Goal: Task Accomplishment & Management: Manage account settings

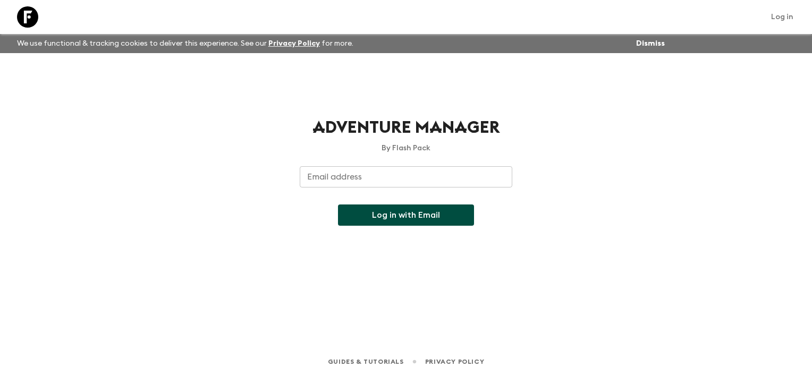
click at [335, 176] on input "Email address" at bounding box center [406, 176] width 213 height 21
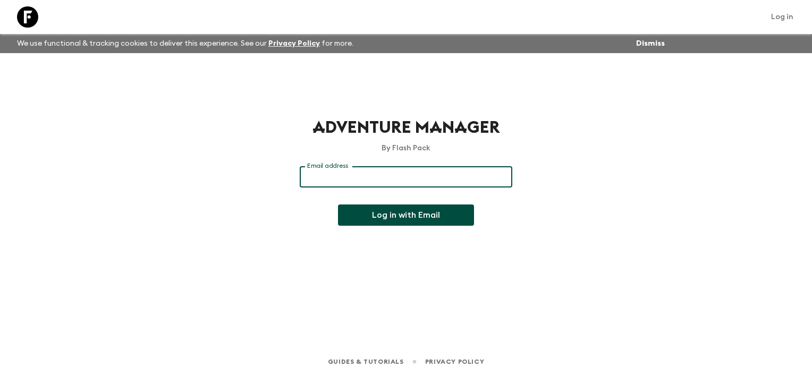
type input "[PERSON_NAME][EMAIL_ADDRESS][DOMAIN_NAME]"
click at [366, 213] on button "Log in with Email" at bounding box center [406, 215] width 136 height 21
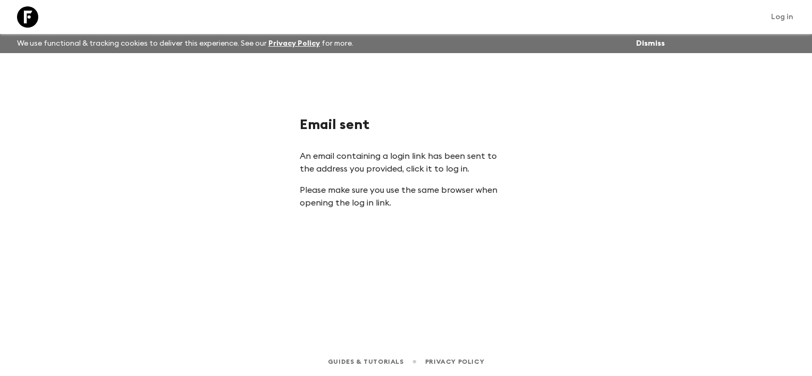
click at [778, 19] on link "Log in" at bounding box center [782, 17] width 34 height 15
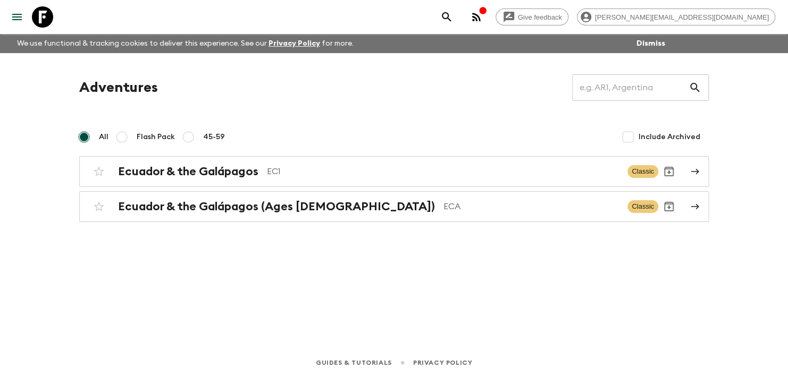
click at [21, 16] on icon "menu" at bounding box center [17, 17] width 10 height 6
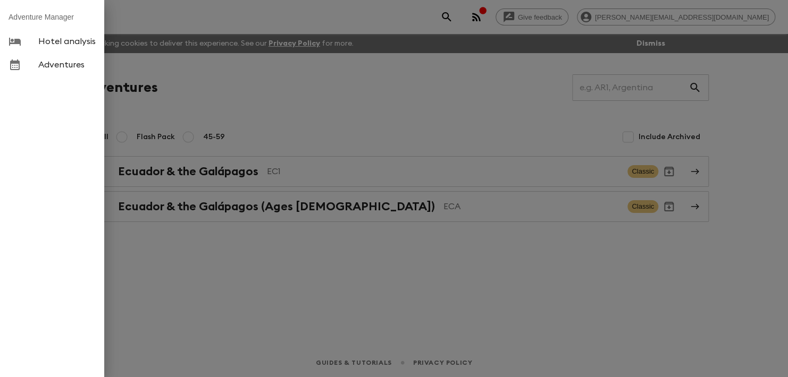
click at [313, 91] on div at bounding box center [394, 188] width 788 height 377
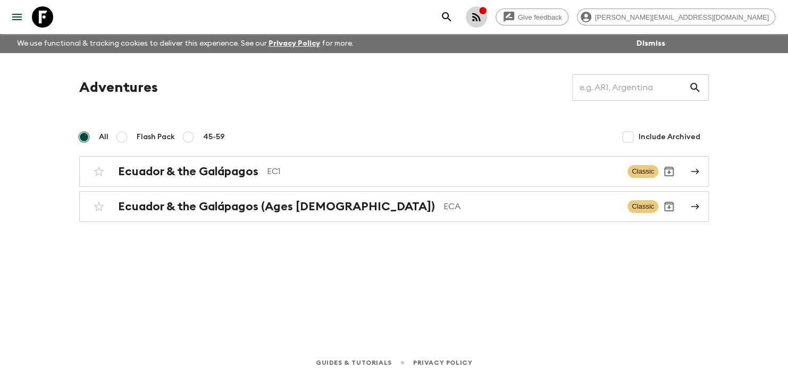
click at [482, 18] on icon "button" at bounding box center [476, 17] width 13 height 13
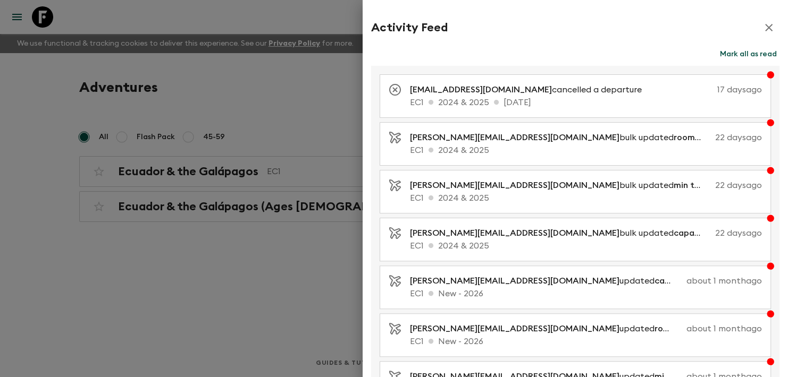
click at [766, 29] on icon "button" at bounding box center [768, 27] width 13 height 13
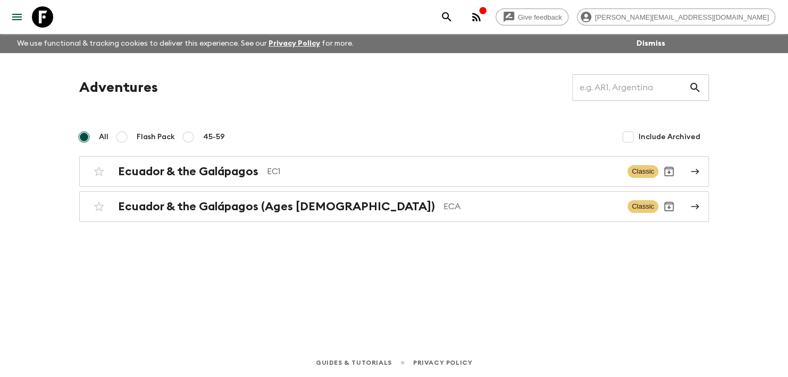
click at [47, 20] on icon at bounding box center [42, 16] width 21 height 21
click at [21, 19] on icon "menu" at bounding box center [17, 17] width 13 height 13
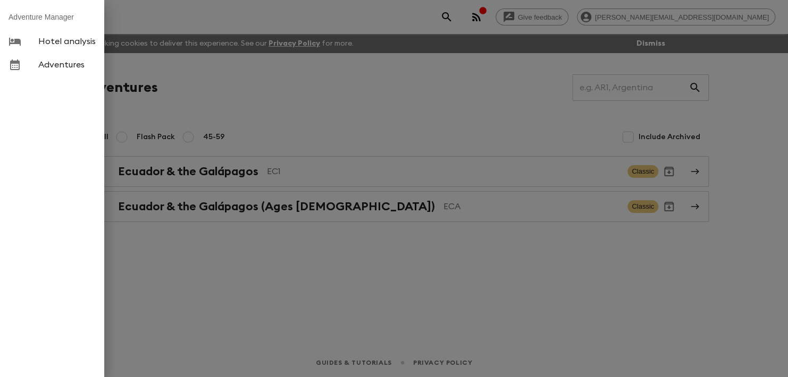
click at [37, 68] on div at bounding box center [24, 64] width 30 height 13
click at [39, 67] on span "Adventures" at bounding box center [66, 65] width 57 height 11
click at [245, 82] on div at bounding box center [394, 188] width 788 height 377
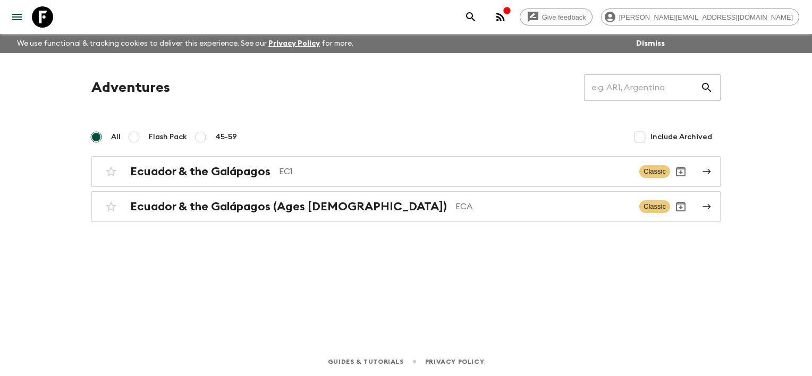
click at [592, 15] on span "Give feedback" at bounding box center [564, 17] width 56 height 8
click at [16, 18] on icon "menu" at bounding box center [17, 17] width 13 height 13
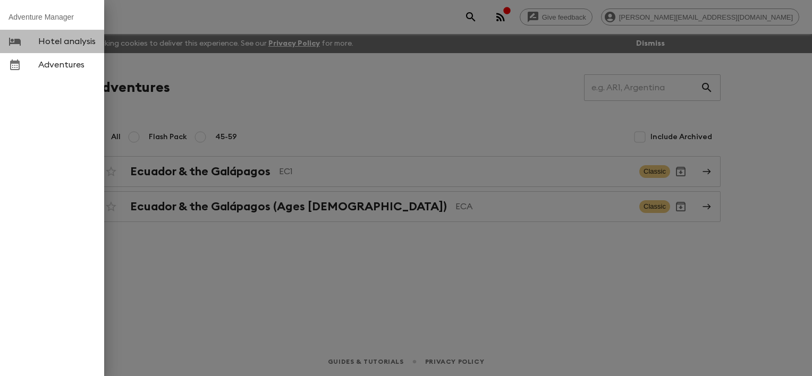
click at [69, 42] on span "Hotel analysis" at bounding box center [66, 41] width 57 height 11
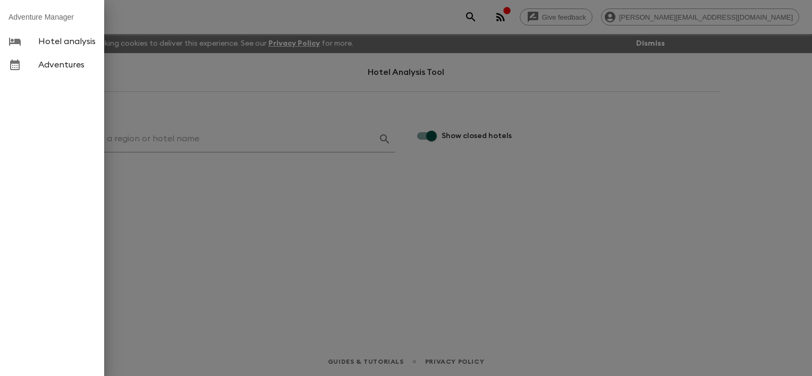
click at [40, 68] on span "Adventures" at bounding box center [66, 65] width 57 height 11
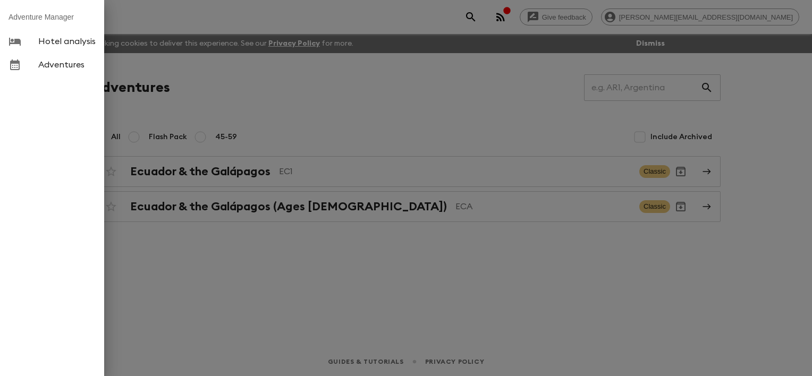
click at [297, 295] on div at bounding box center [406, 188] width 812 height 376
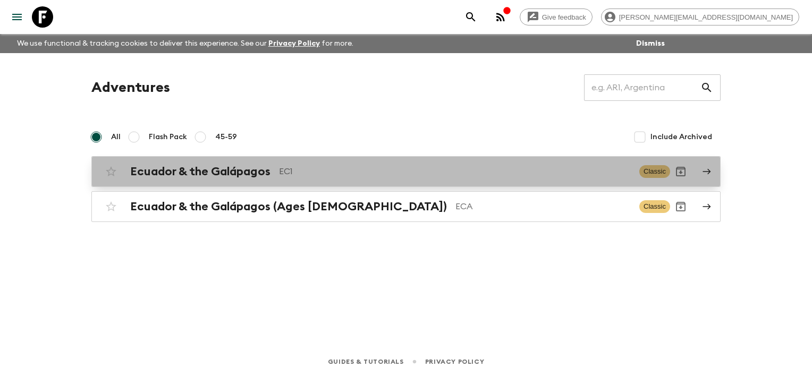
click at [189, 171] on h2 "Ecuador & the Galápagos" at bounding box center [200, 172] width 140 height 14
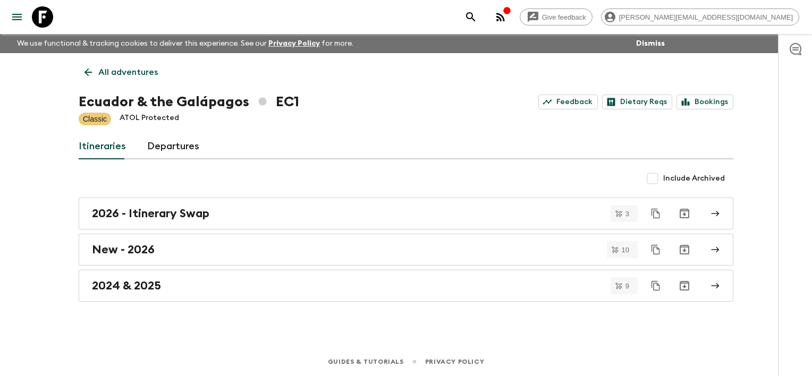
click at [165, 141] on link "Departures" at bounding box center [173, 147] width 52 height 26
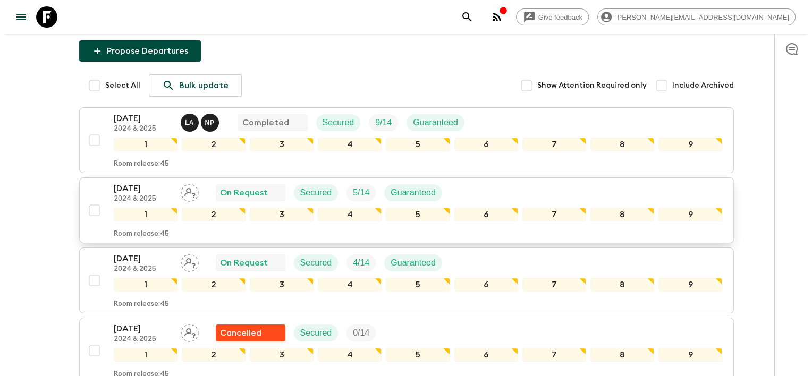
scroll to position [159, 0]
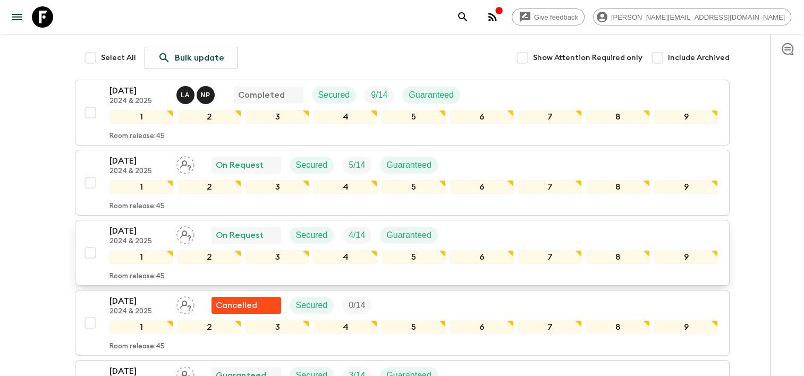
click at [192, 235] on icon "Assign pack leader" at bounding box center [185, 235] width 18 height 18
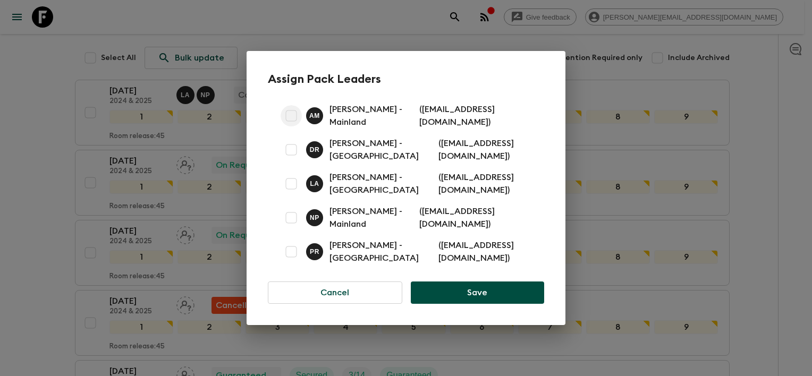
click at [290, 114] on input "checkbox" at bounding box center [291, 115] width 21 height 21
checkbox input "true"
click at [451, 298] on button "Save" at bounding box center [477, 293] width 133 height 22
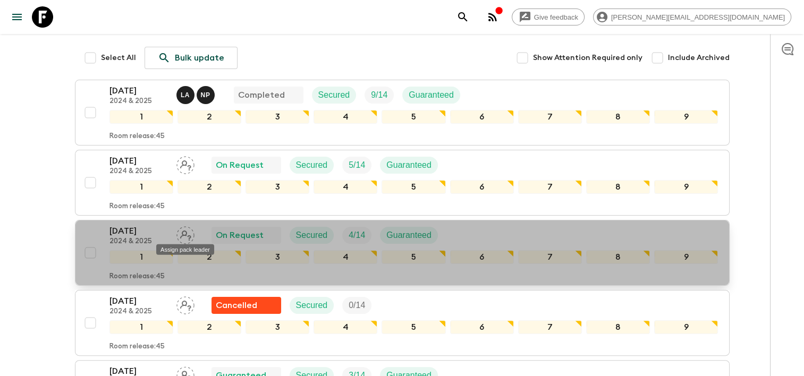
click at [187, 237] on div "Assign pack leader" at bounding box center [185, 246] width 60 height 19
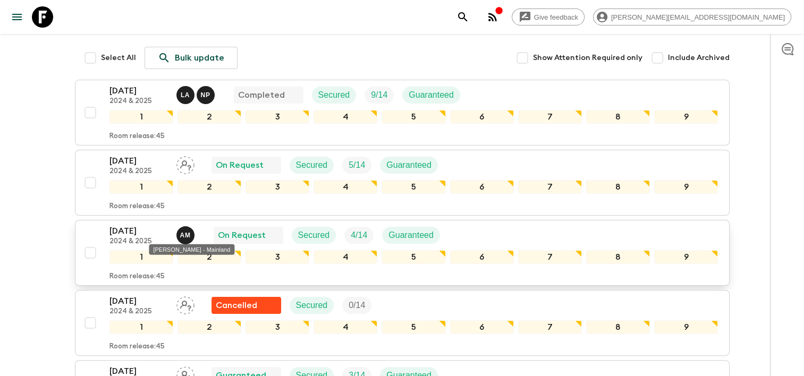
click at [187, 234] on p "A M" at bounding box center [185, 235] width 11 height 9
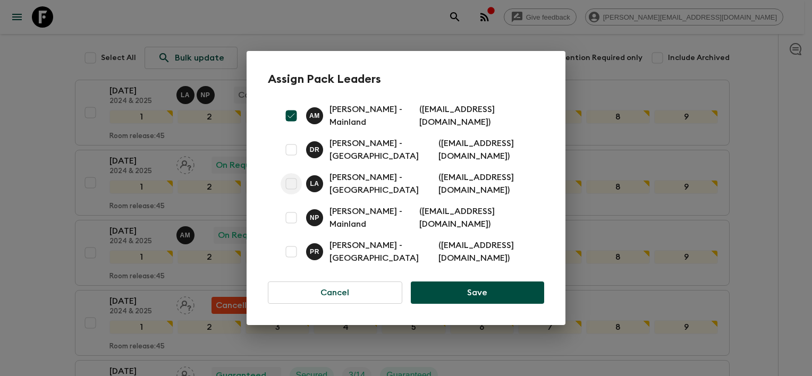
click at [295, 180] on input "checkbox" at bounding box center [291, 183] width 21 height 21
checkbox input "true"
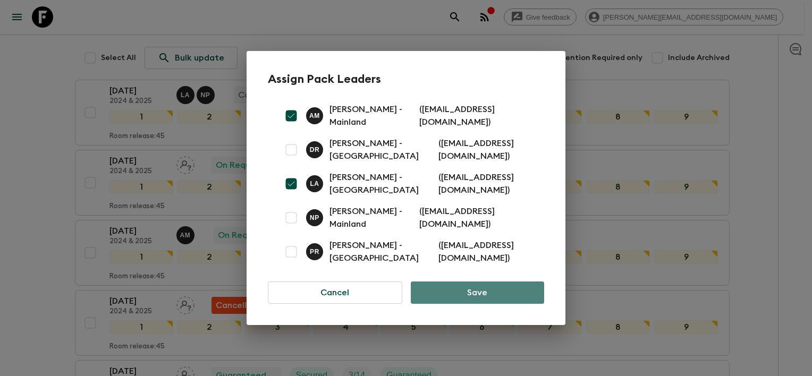
click at [493, 293] on button "Save" at bounding box center [477, 293] width 133 height 22
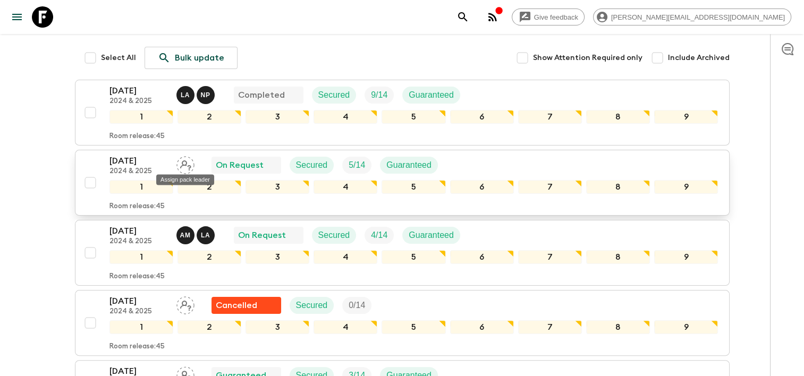
click at [185, 163] on icon "Assign pack leader" at bounding box center [185, 165] width 18 height 18
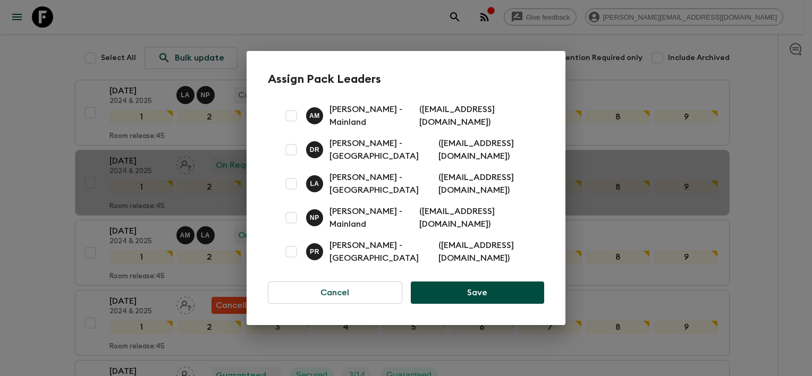
click at [274, 24] on div "Assign Pack Leaders A M Alex Manzaba - Mainland ( alexsanty_mangar@yahoo.com ) …" at bounding box center [406, 188] width 812 height 376
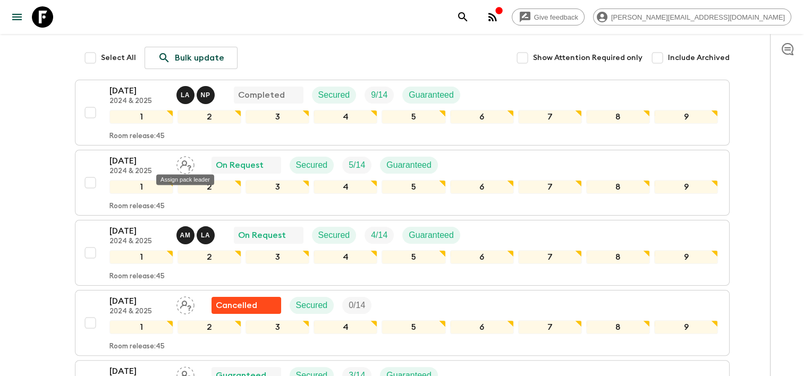
drag, startPoint x: 181, startPoint y: 166, endPoint x: 369, endPoint y: 53, distance: 220.0
click at [369, 53] on div "Select All Bulk update Show Attention Required only Include Archived" at bounding box center [408, 58] width 644 height 22
click at [17, 20] on icon "menu" at bounding box center [17, 17] width 13 height 13
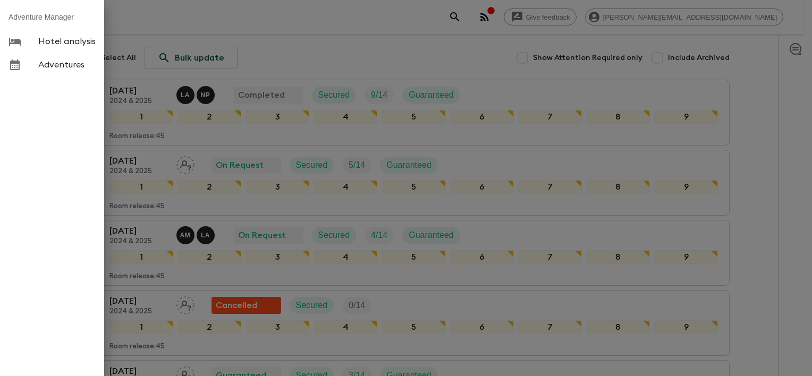
click at [280, 49] on div at bounding box center [406, 188] width 812 height 376
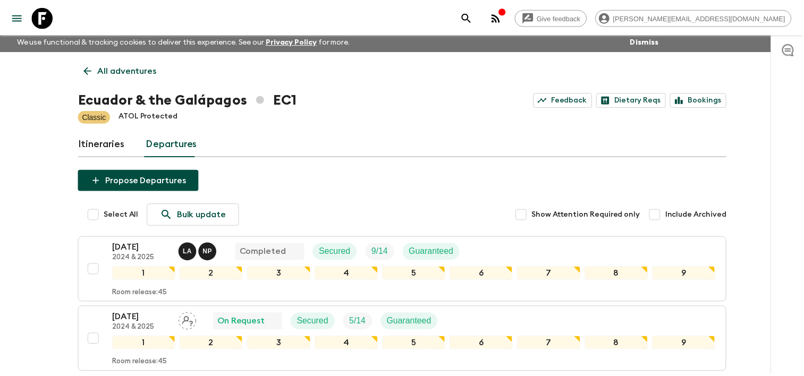
scroll to position [1, 0]
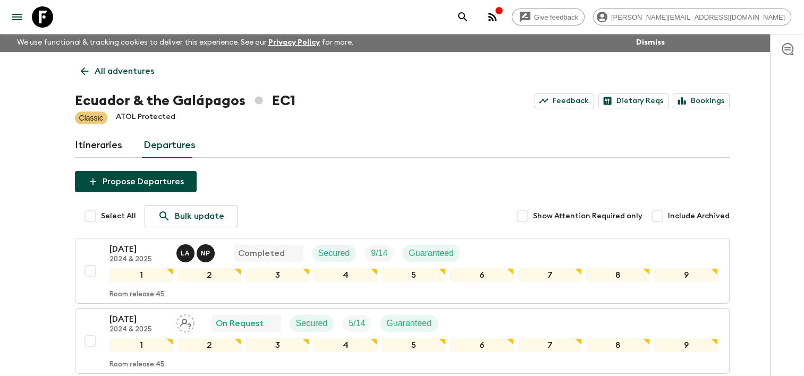
click at [297, 150] on div "Itineraries Departures" at bounding box center [402, 146] width 655 height 26
click at [497, 18] on icon "button" at bounding box center [492, 17] width 9 height 9
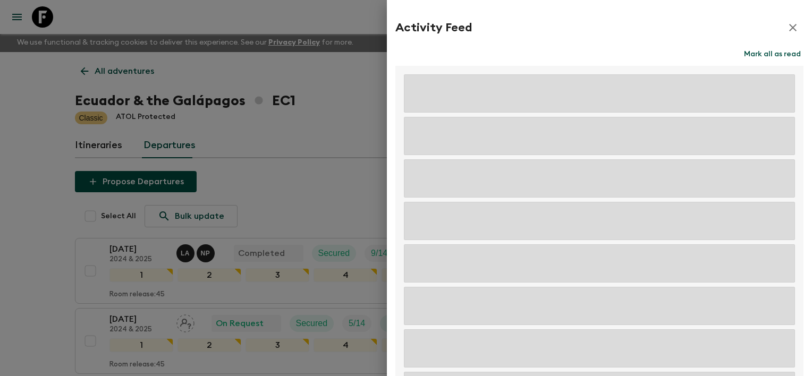
click at [789, 30] on icon "button" at bounding box center [792, 27] width 13 height 13
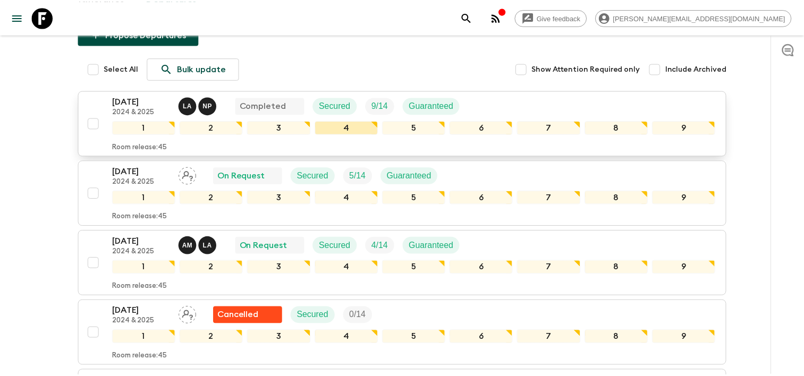
scroll to position [160, 0]
